Goal: Task Accomplishment & Management: Manage account settings

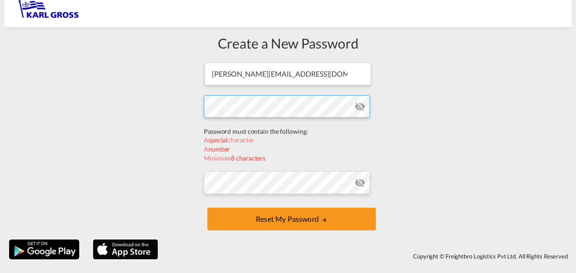
click at [248, 129] on form "[PERSON_NAME][EMAIL_ADDRESS][DOMAIN_NAME] Password must contain the following: …" at bounding box center [288, 147] width 168 height 171
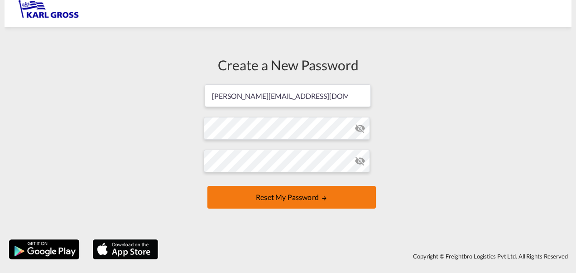
click at [272, 196] on button "Reset my password" at bounding box center [291, 197] width 168 height 23
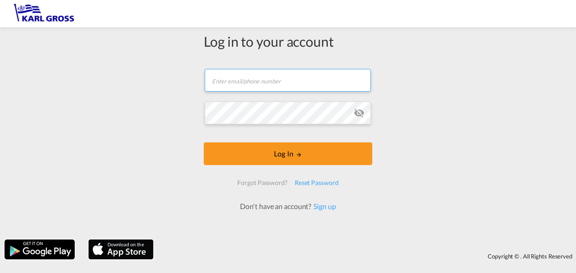
type input "[PERSON_NAME][EMAIL_ADDRESS][DOMAIN_NAME]"
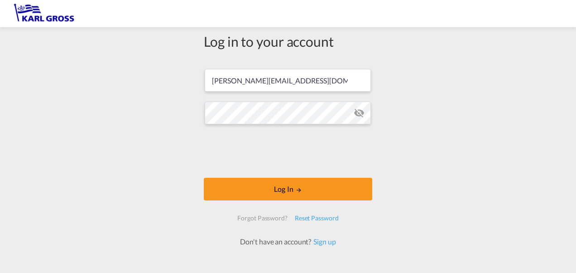
click at [284, 153] on iframe at bounding box center [288, 150] width 138 height 35
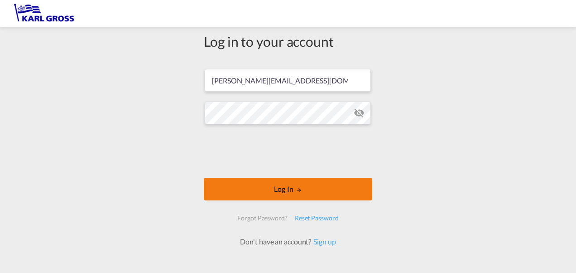
click at [253, 190] on button "Log In" at bounding box center [288, 188] width 168 height 23
